Goal: Obtain resource: Obtain resource

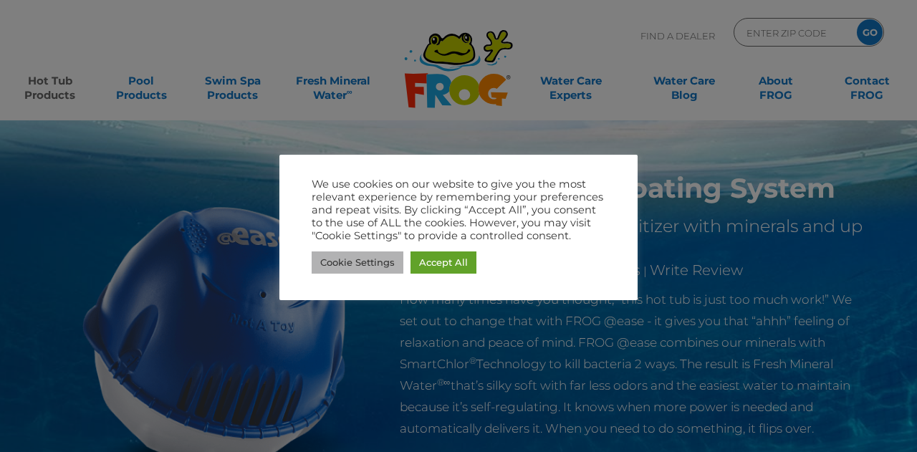
click at [370, 264] on link "Cookie Settings" at bounding box center [358, 263] width 92 height 22
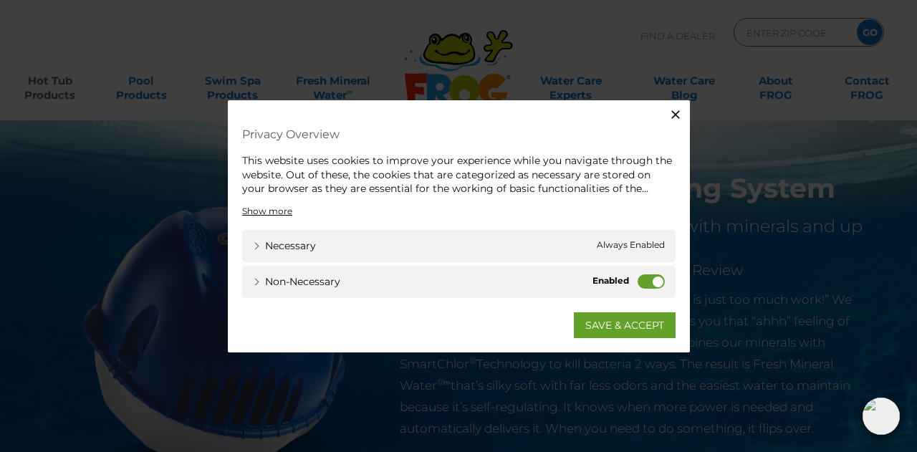
click at [676, 109] on icon "button" at bounding box center [676, 114] width 14 height 14
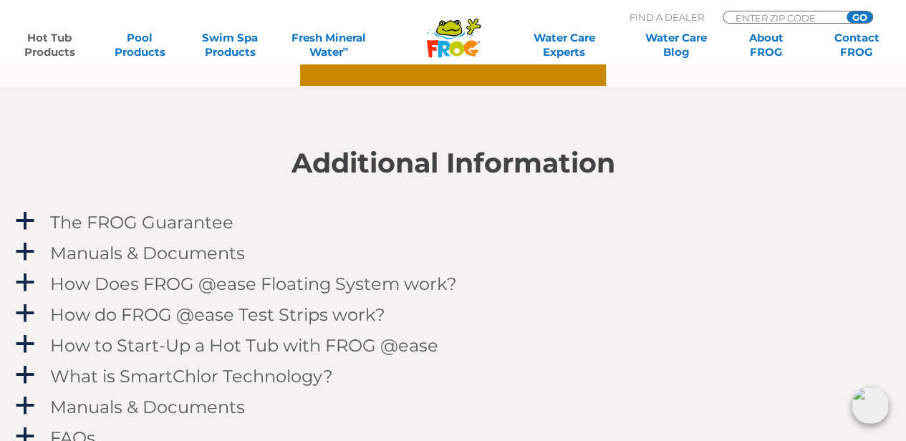
scroll to position [1361, 0]
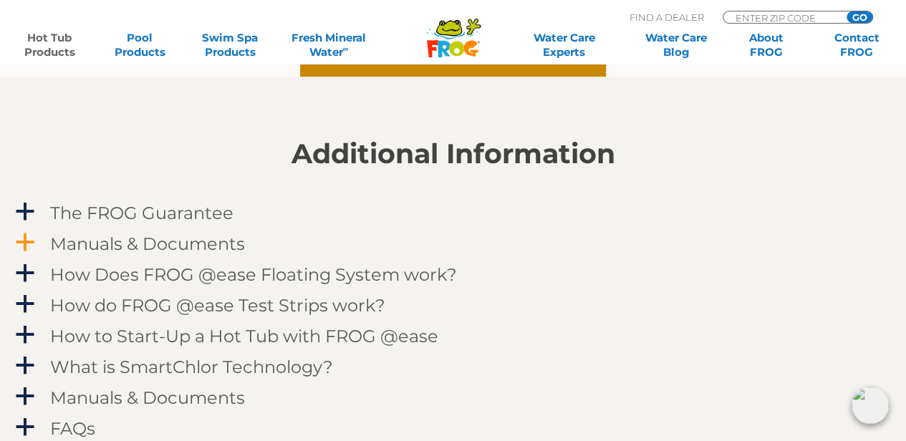
click at [228, 238] on h4 "Manuals & Documents" at bounding box center [147, 243] width 195 height 19
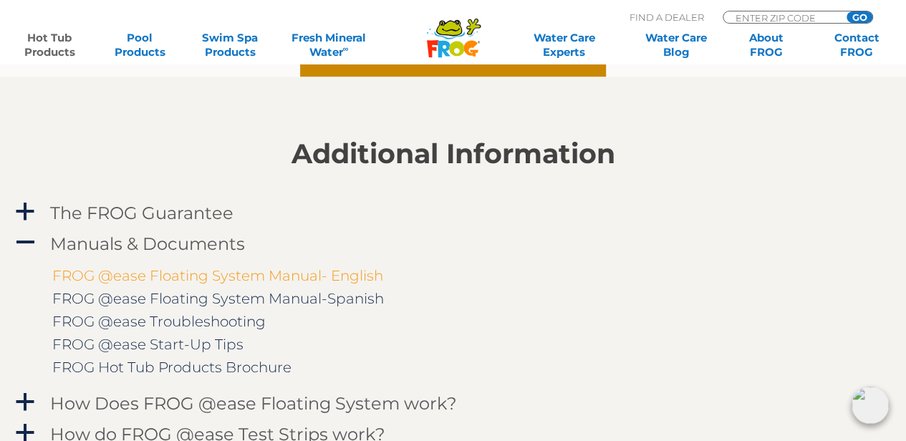
click at [218, 274] on link "FROG @ease Floating System Manual- English" at bounding box center [217, 275] width 331 height 17
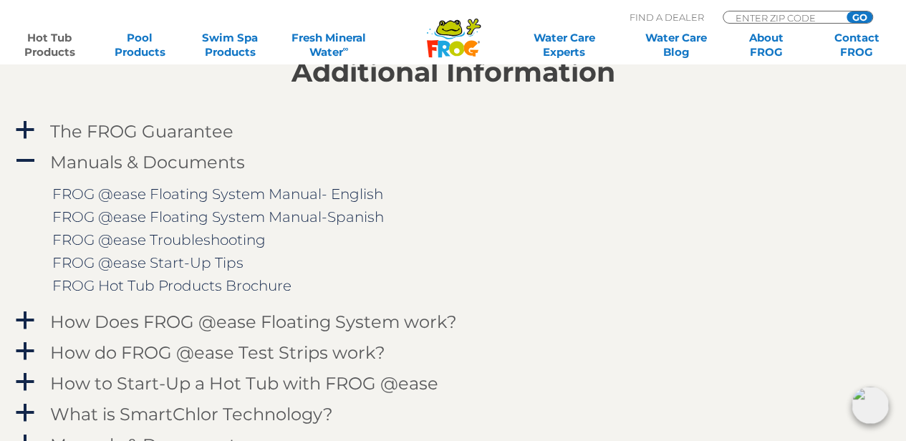
scroll to position [1505, 0]
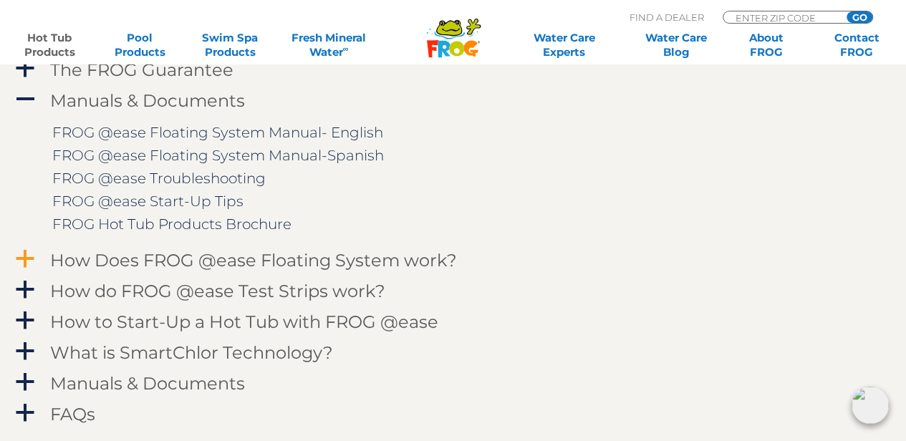
click at [299, 257] on h4 "How Does FROG @ease Floating System work?" at bounding box center [253, 260] width 407 height 19
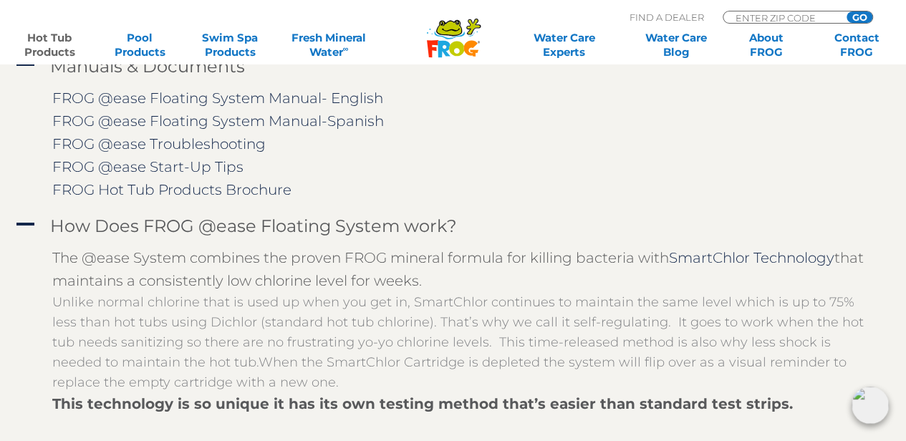
scroll to position [1576, 0]
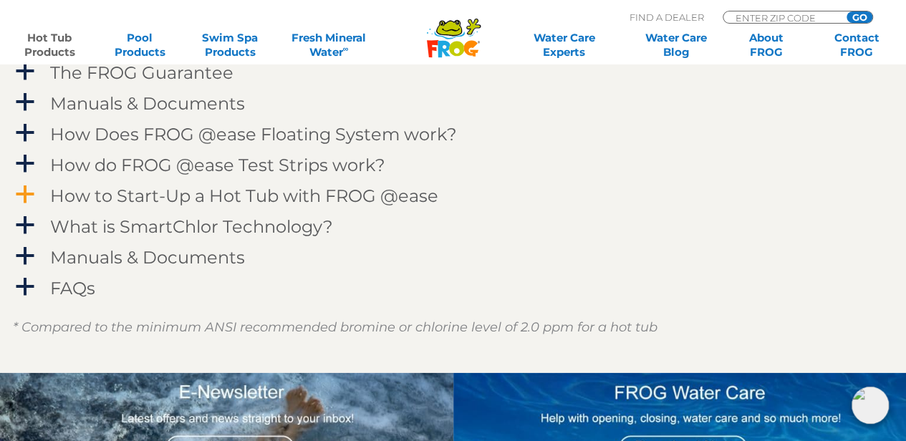
scroll to position [1505, 0]
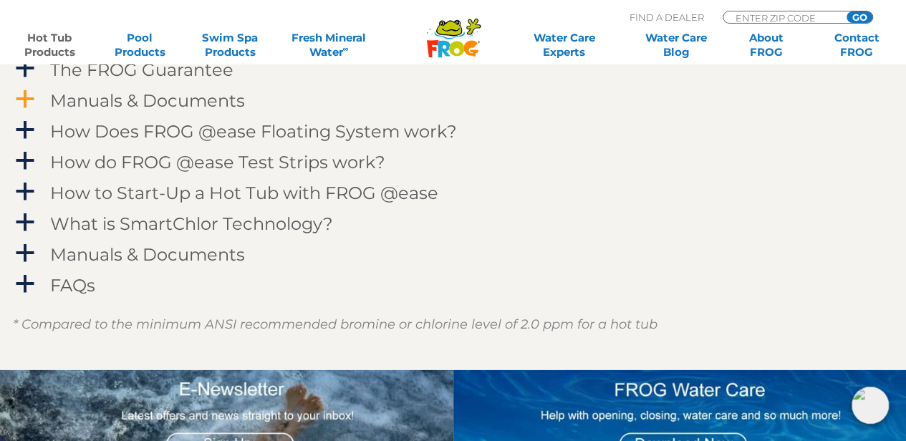
click at [211, 95] on h4 "Manuals & Documents" at bounding box center [147, 100] width 195 height 19
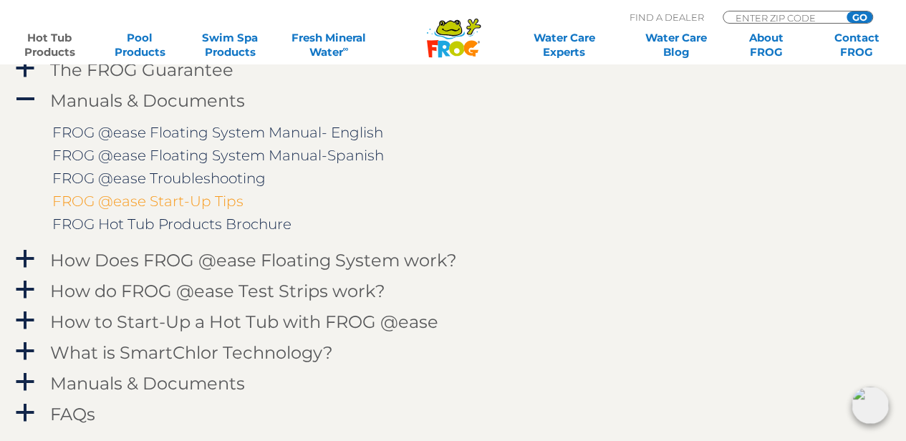
click at [202, 200] on link "FROG @ease Start-Up Tips" at bounding box center [147, 201] width 191 height 17
